Goal: Task Accomplishment & Management: Manage account settings

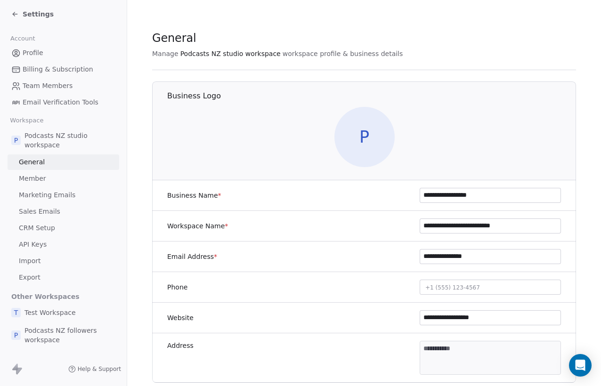
click at [14, 16] on icon at bounding box center [15, 14] width 8 height 8
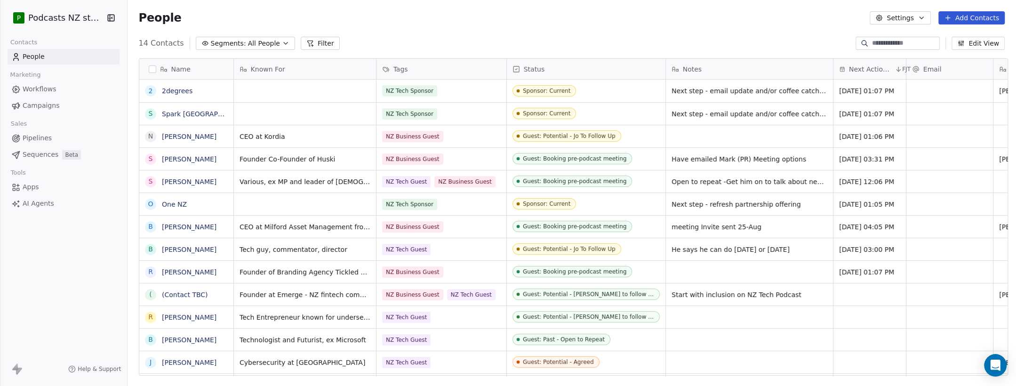
scroll to position [6, 5]
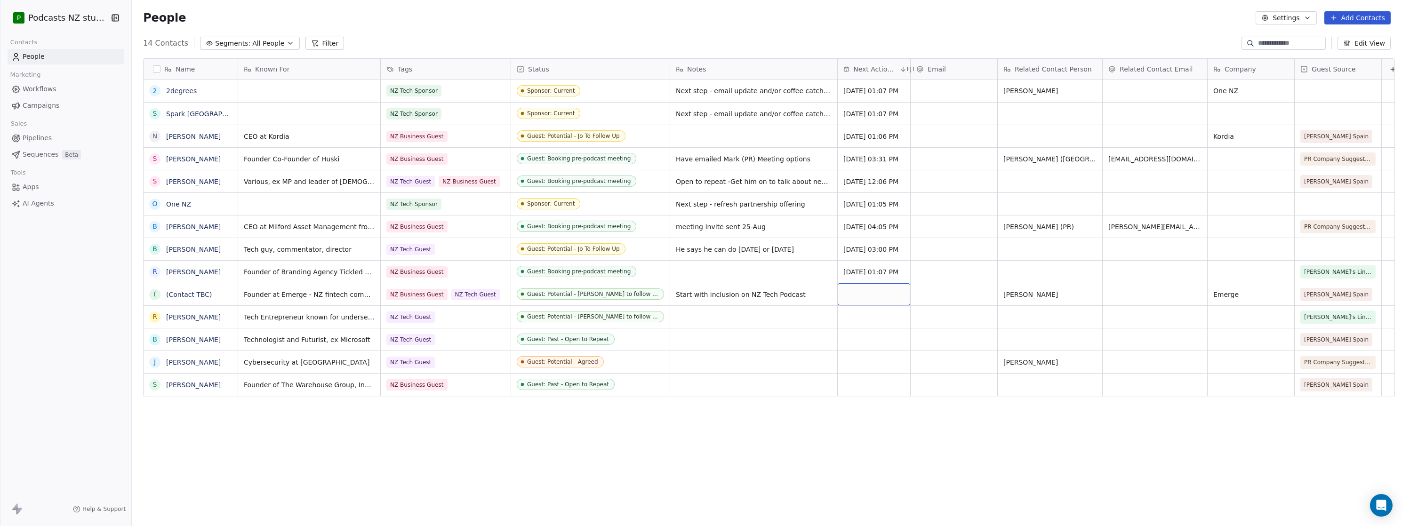
click at [600, 297] on div "grid" at bounding box center [874, 294] width 72 height 22
click at [600, 385] on button "1" at bounding box center [866, 440] width 15 height 15
type input "**********"
click at [600, 385] on html "P Podcasts NZ studio Contacts People Marketing Workflows Campaigns Sales Pipeli…" at bounding box center [701, 263] width 1402 height 526
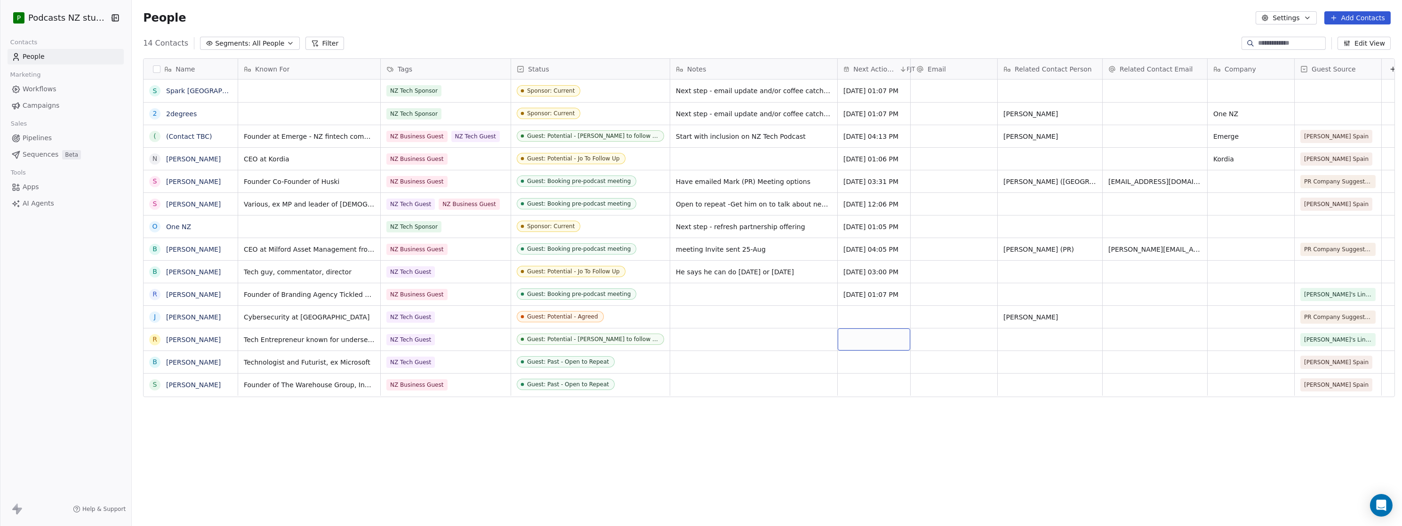
click at [600, 339] on div "grid" at bounding box center [874, 340] width 72 height 22
click at [600, 340] on div "grid" at bounding box center [874, 340] width 72 height 22
click at [600, 341] on div "grid" at bounding box center [874, 340] width 72 height 22
click at [600, 385] on button "28" at bounding box center [911, 466] width 15 height 15
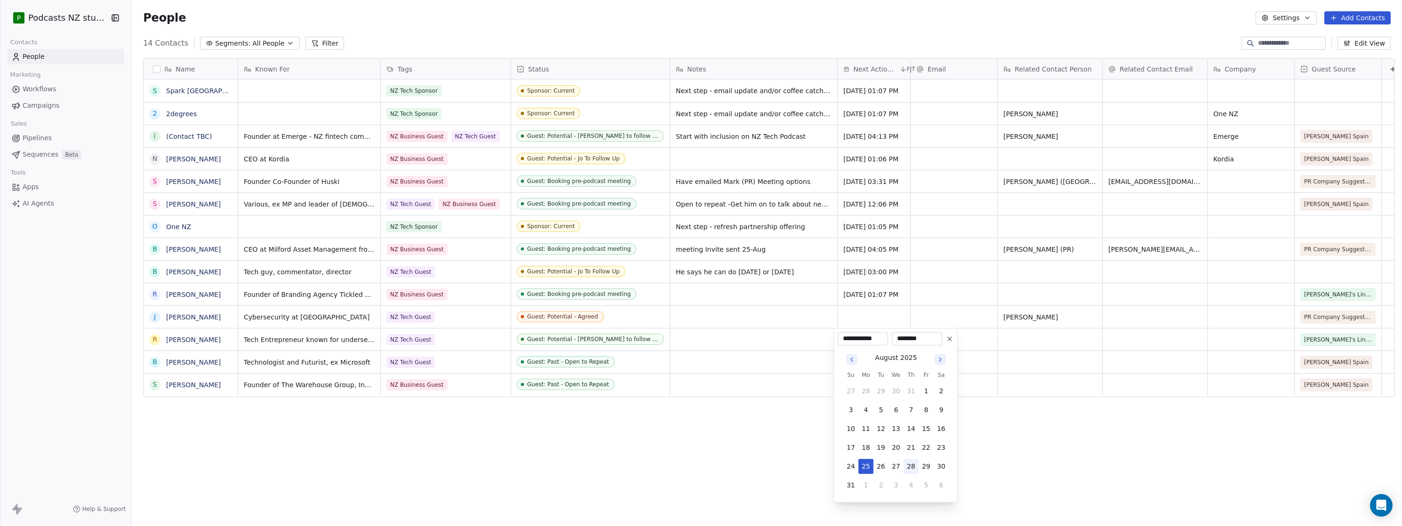
type input "**********"
click at [600, 385] on html "P Podcasts NZ studio Contacts People Marketing Workflows Campaigns Sales Pipeli…" at bounding box center [701, 263] width 1402 height 526
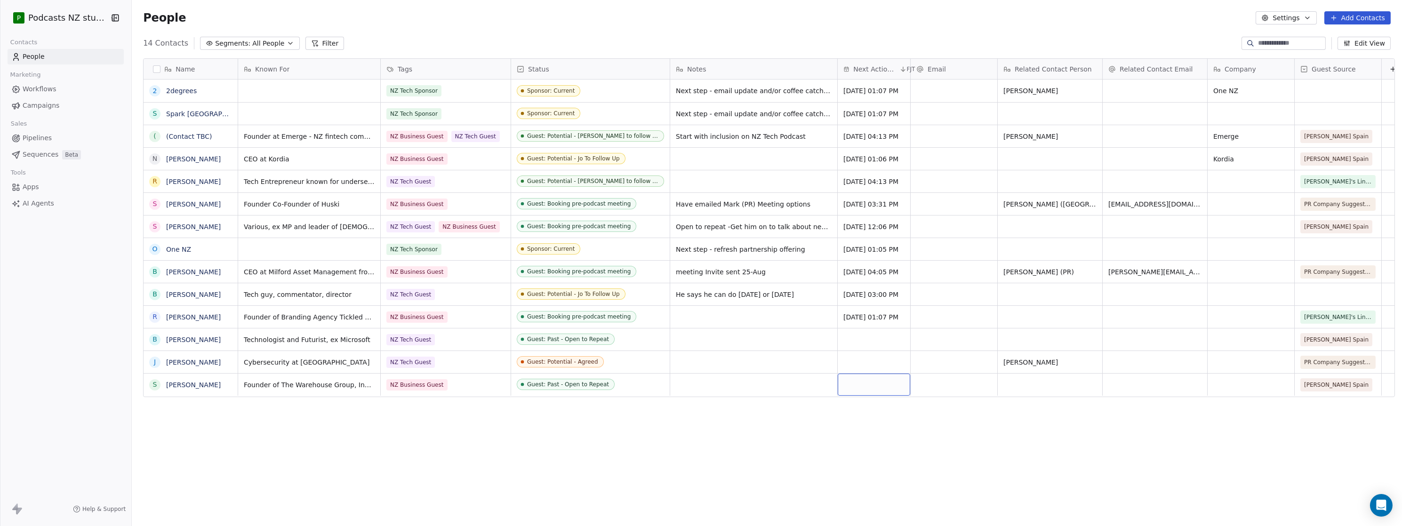
click at [600, 385] on div "grid" at bounding box center [874, 385] width 72 height 22
click at [600, 255] on icon "Go to next month" at bounding box center [941, 253] width 8 height 8
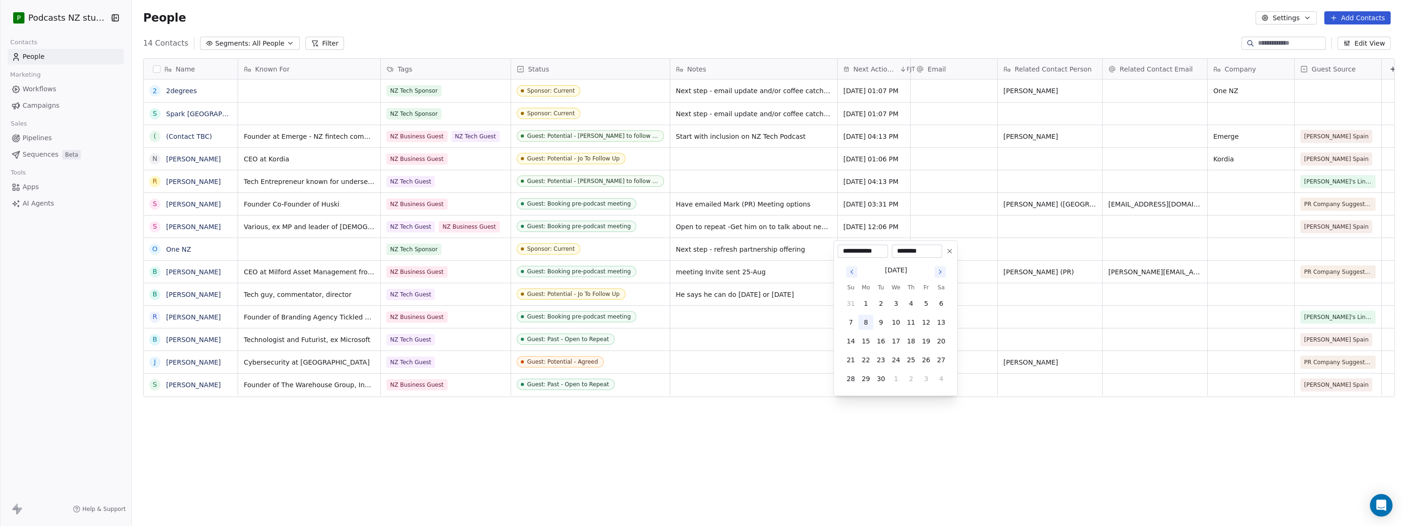
click at [600, 323] on button "8" at bounding box center [866, 322] width 15 height 15
type input "**********"
click at [600, 385] on html "P Podcasts NZ studio Contacts People Marketing Workflows Campaigns Sales Pipeli…" at bounding box center [701, 263] width 1402 height 526
click at [600, 340] on div "grid" at bounding box center [874, 340] width 72 height 22
click at [291, 385] on div "Name 2 2degrees S Spark NZ ( (Contact TBC) N [PERSON_NAME] R [PERSON_NAME] S [P…" at bounding box center [767, 282] width 1270 height 463
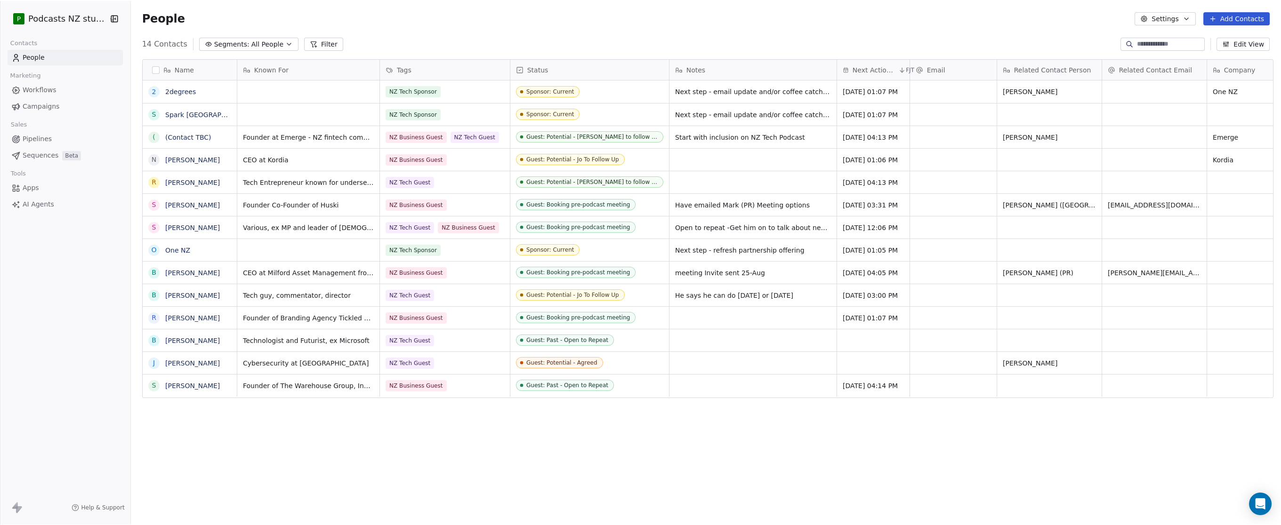
scroll to position [456, 1147]
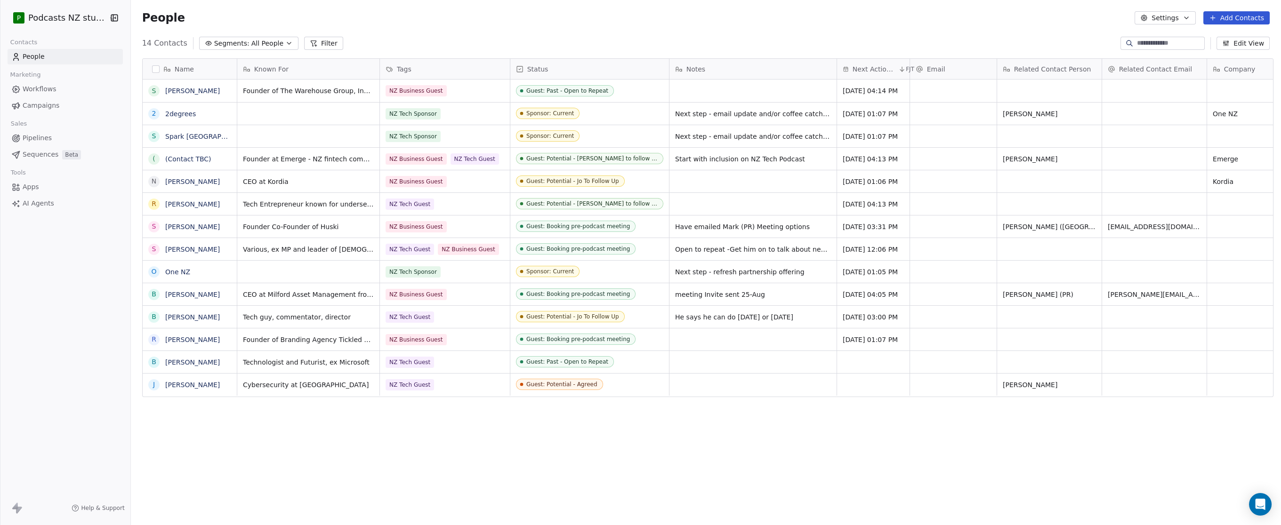
click at [267, 40] on span "All People" at bounding box center [267, 44] width 32 height 10
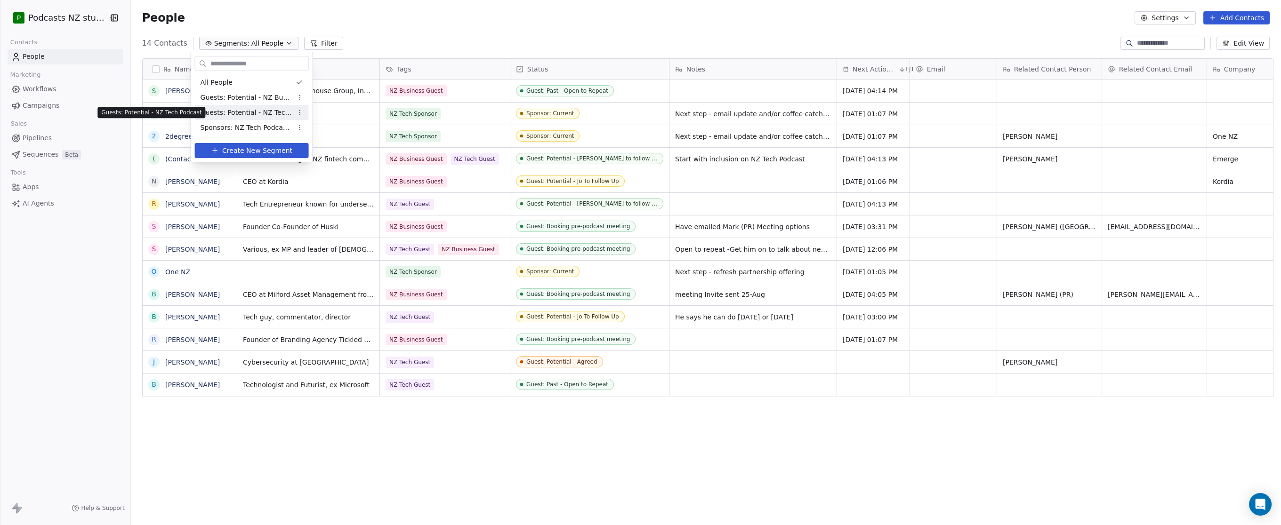
click at [245, 112] on span "Guests: Potential - NZ Tech Podcast" at bounding box center [247, 113] width 92 height 10
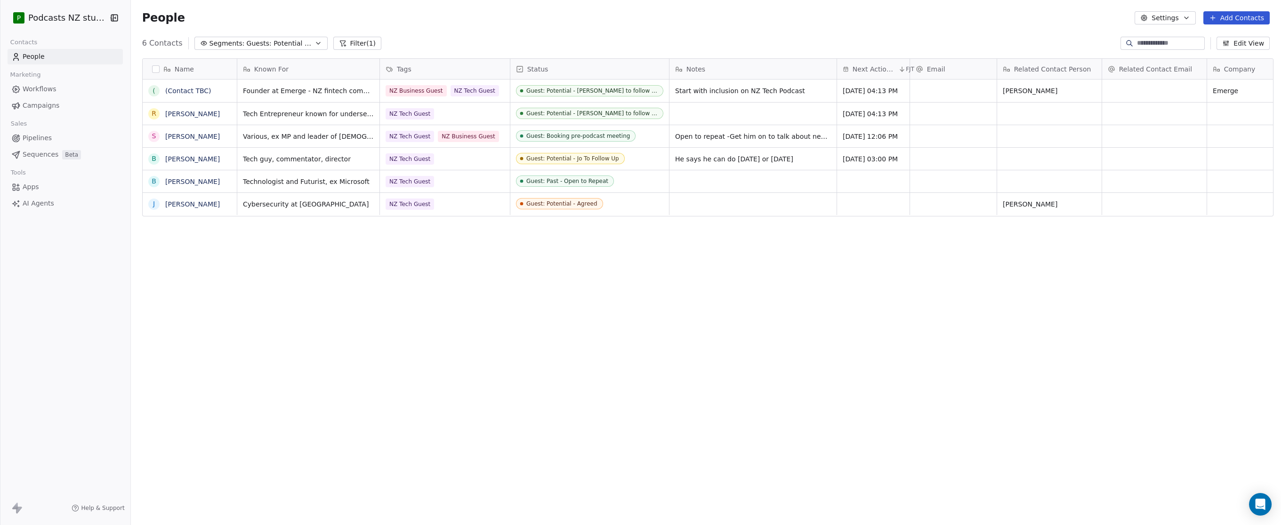
click at [286, 42] on span "Guests: Potential - NZ Tech Podcast" at bounding box center [280, 44] width 66 height 10
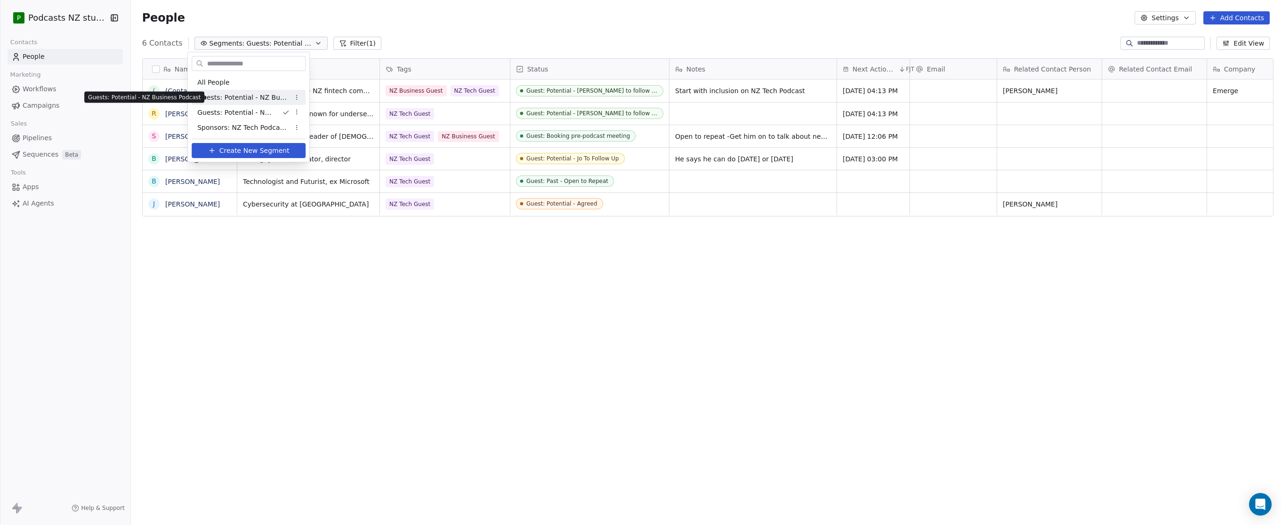
click at [261, 99] on span "Guests: Potential - NZ Business Podcast" at bounding box center [243, 98] width 92 height 10
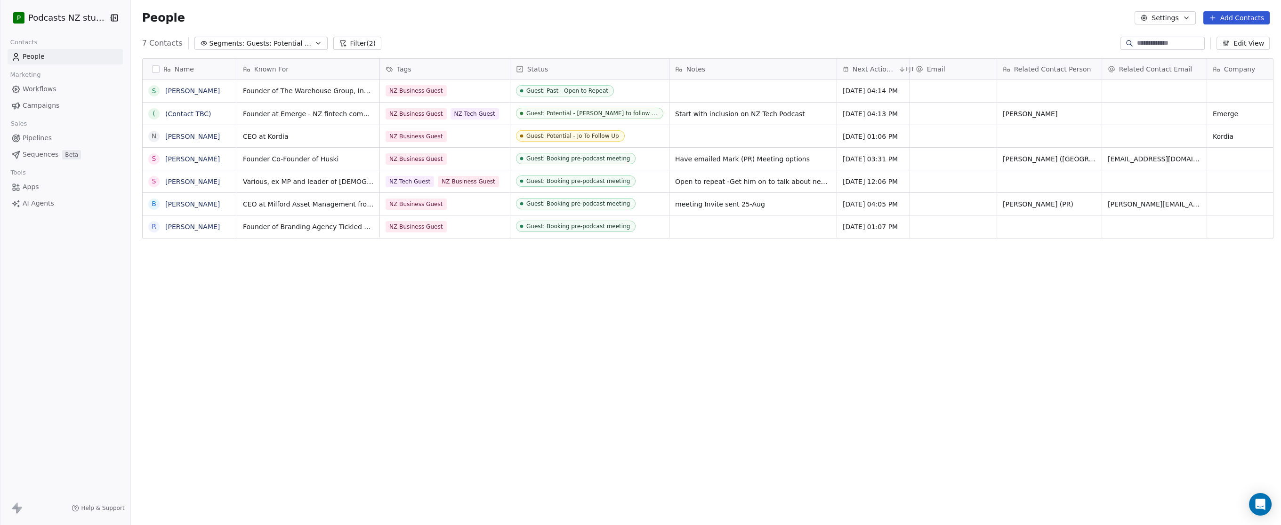
click at [600, 67] on span "Next Action Due" at bounding box center [874, 68] width 44 height 9
click at [600, 118] on span "Sort Descending" at bounding box center [878, 118] width 55 height 9
